Goal: Task Accomplishment & Management: Use online tool/utility

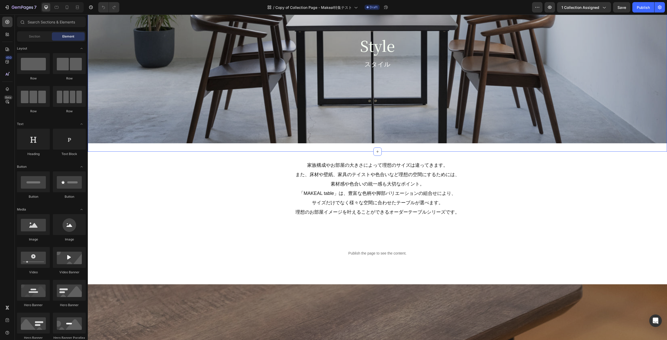
scroll to position [522, 0]
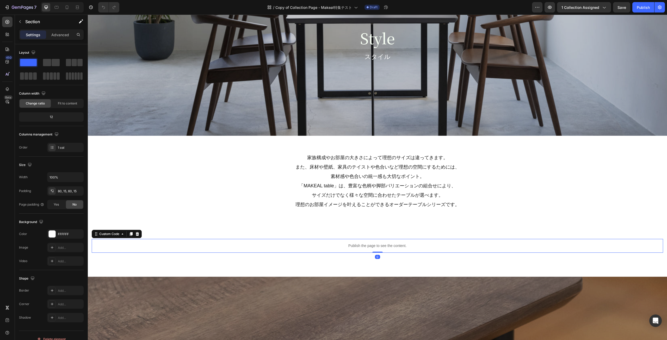
click at [348, 249] on p "Publish the page to see the content." at bounding box center [378, 245] width 572 height 5
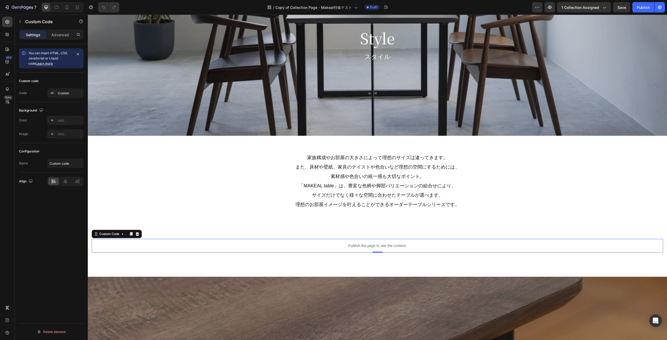
click at [131, 246] on p "Publish the page to see the content." at bounding box center [378, 245] width 572 height 5
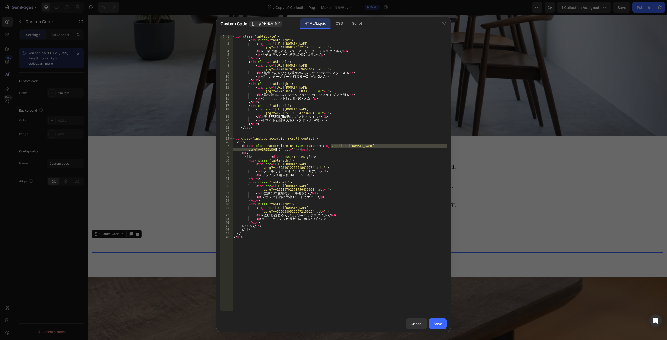
drag, startPoint x: 332, startPoint y: 146, endPoint x: 276, endPoint y: 151, distance: 56.0
click at [276, 151] on div "< div class = "tableStyle" > < div class = "tableRight" > < img src = "[URL][DO…" at bounding box center [340, 177] width 214 height 284
paste textarea "button01.png?v=1756185685"
click at [310, 149] on div "< div class = "tableStyle" > < div class = "tableRight" > < img src = "[URL][DO…" at bounding box center [340, 177] width 214 height 284
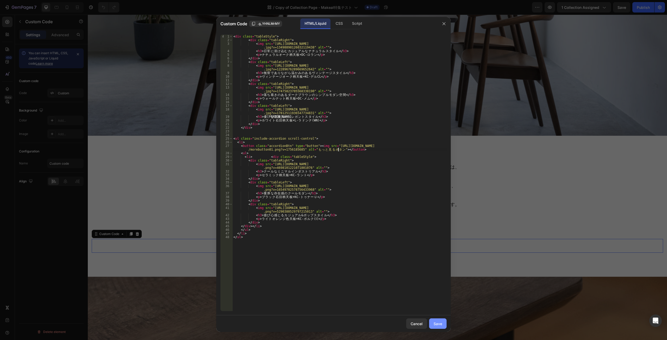
type textarea "ボタン"
click at [443, 327] on button "Save" at bounding box center [437, 324] width 17 height 10
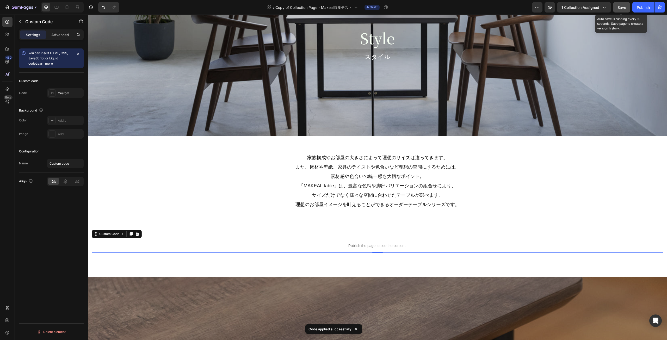
click at [617, 5] on button "Save" at bounding box center [621, 7] width 17 height 10
click at [618, 10] on button "Save" at bounding box center [621, 7] width 17 height 10
click at [553, 7] on icon "button" at bounding box center [549, 7] width 5 height 5
